Goal: Task Accomplishment & Management: Use online tool/utility

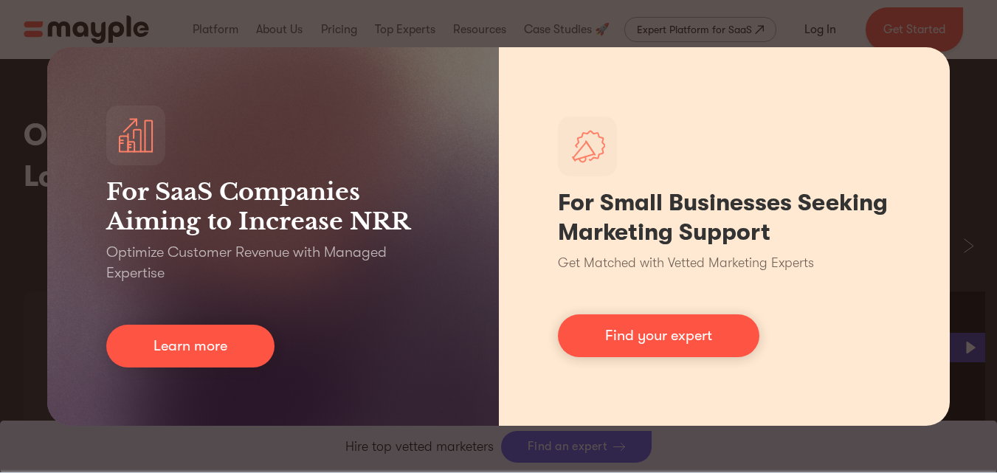
scroll to position [2344, 0]
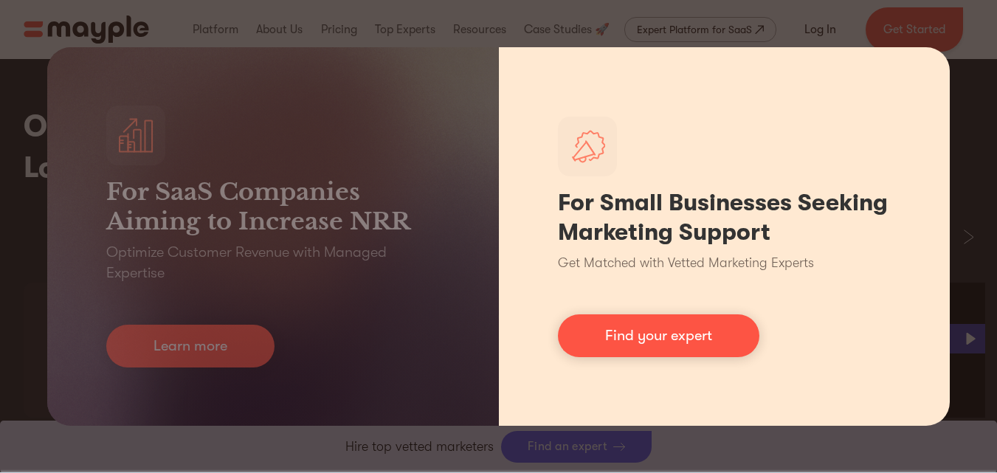
click at [921, 90] on div "For Small Businesses Seeking Marketing Support Get Matched with Vetted Marketin…" at bounding box center [724, 236] width 451 height 378
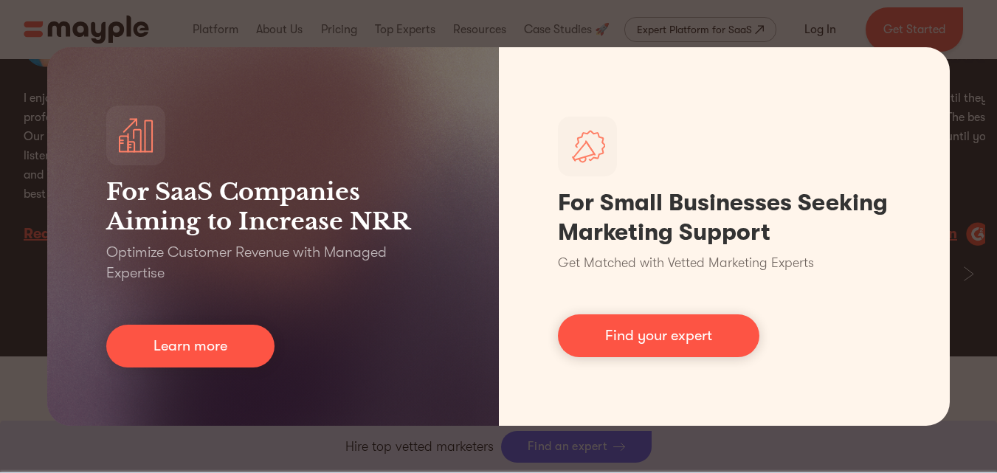
scroll to position [2978, 0]
click at [972, 263] on div "For SaaS Companies Aiming to Increase NRR Optimize Customer Revenue with Manage…" at bounding box center [498, 236] width 997 height 473
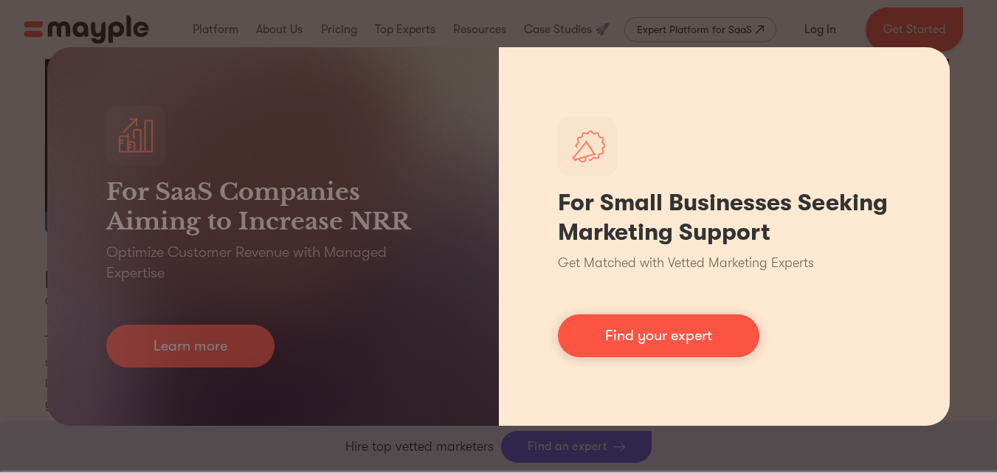
scroll to position [5514, 0]
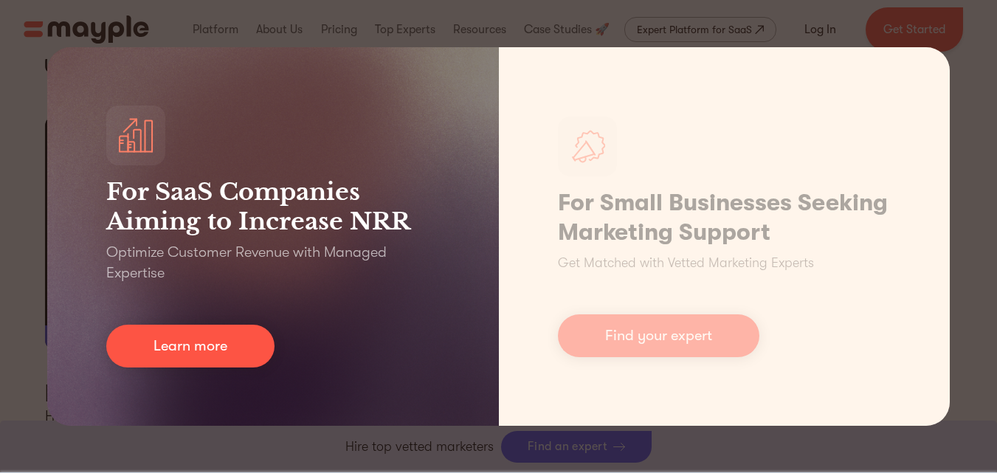
click at [291, 360] on div "For SaaS Companies Aiming to Increase NRR Optimize Customer Revenue with Manage…" at bounding box center [272, 236] width 451 height 378
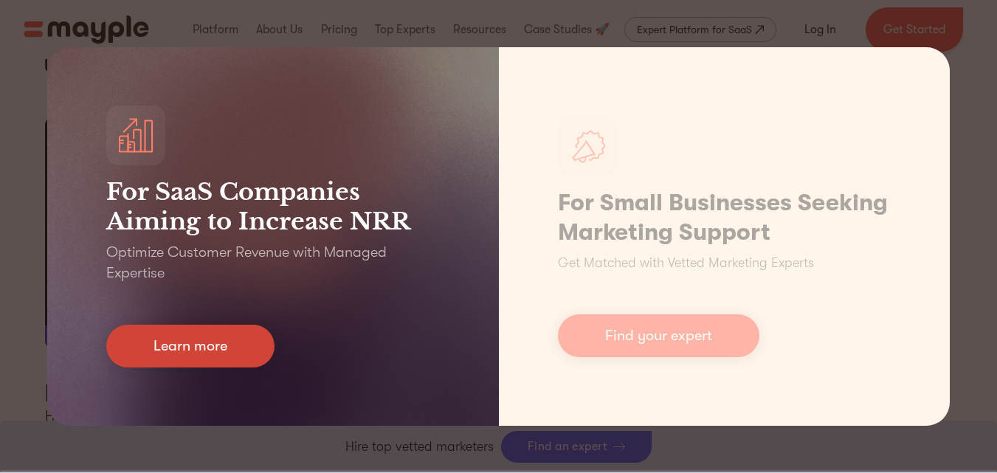
click at [230, 329] on link "Learn more" at bounding box center [190, 346] width 168 height 43
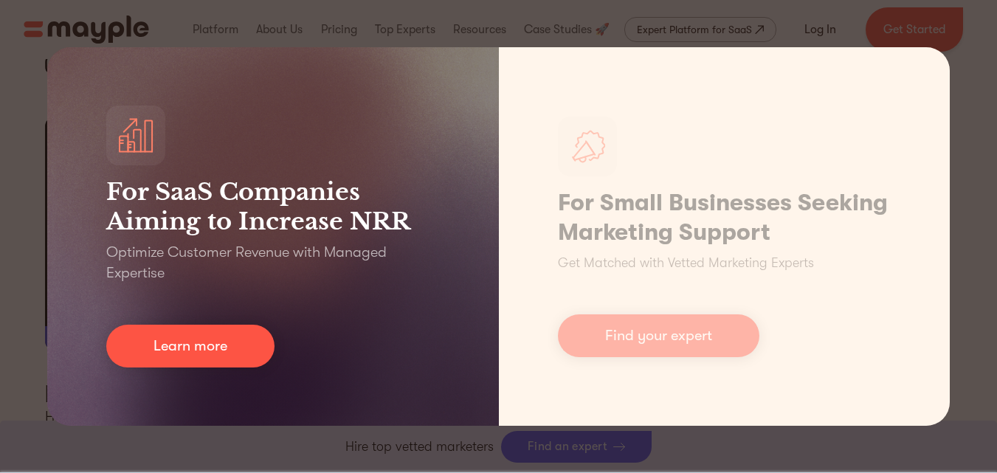
scroll to position [6878, 0]
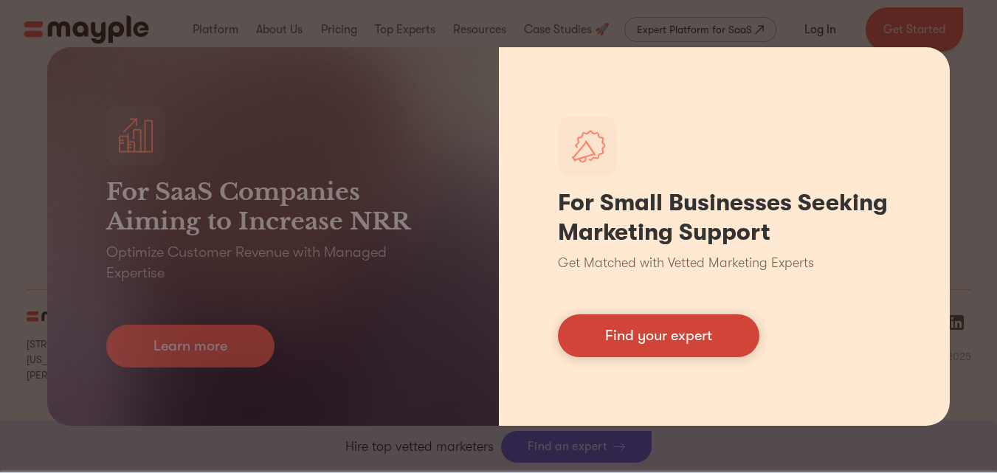
click at [647, 354] on link "Find your expert" at bounding box center [658, 335] width 201 height 43
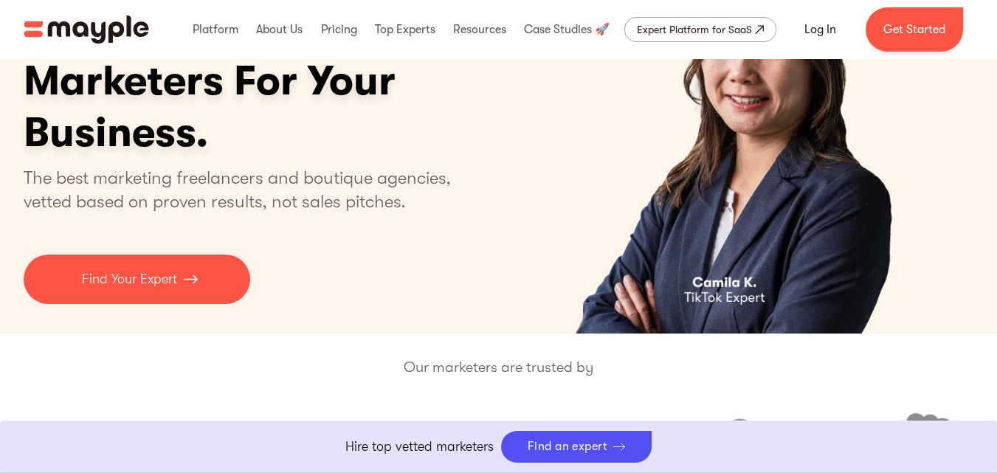
scroll to position [0, 0]
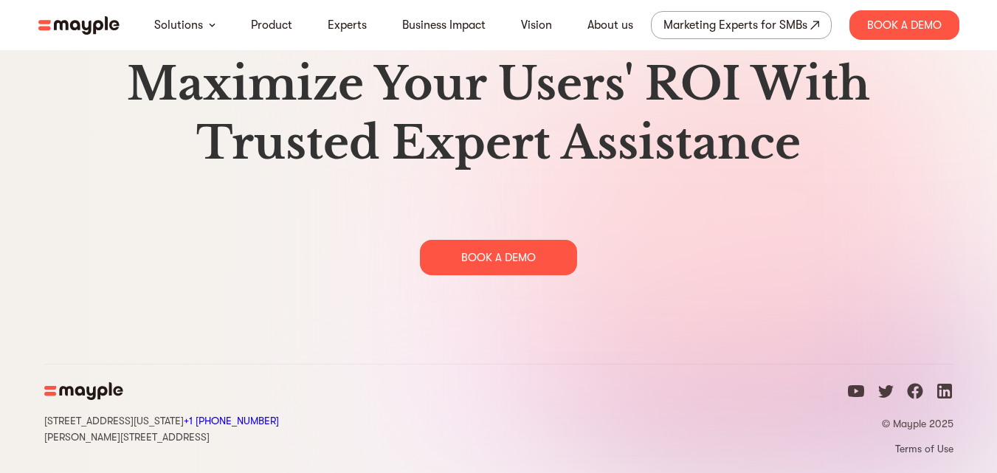
scroll to position [7589, 0]
